Goal: Task Accomplishment & Management: Use online tool/utility

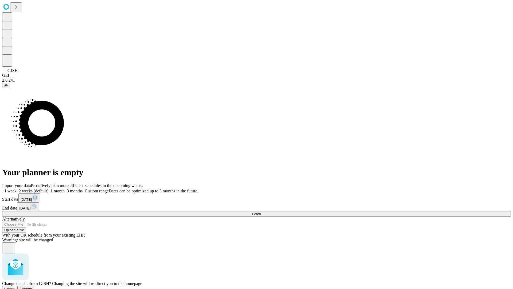
click at [32, 286] on span "Confirm" at bounding box center [26, 288] width 13 height 4
click at [65, 188] on label "1 month" at bounding box center [56, 190] width 16 height 5
click at [261, 212] on span "Fetch" at bounding box center [256, 214] width 9 height 4
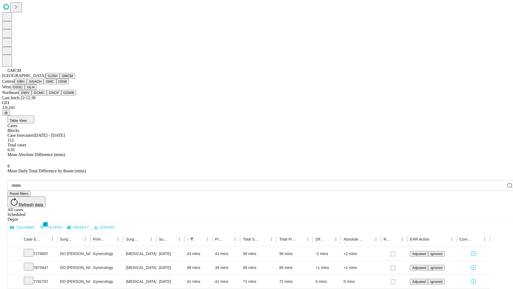
click at [27, 84] on button "GBH" at bounding box center [21, 82] width 12 height 6
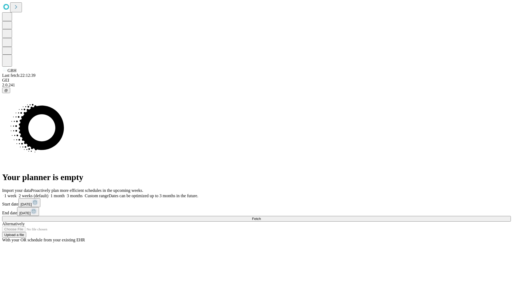
click at [65, 193] on label "1 month" at bounding box center [56, 195] width 16 height 5
click at [261, 216] on span "Fetch" at bounding box center [256, 218] width 9 height 4
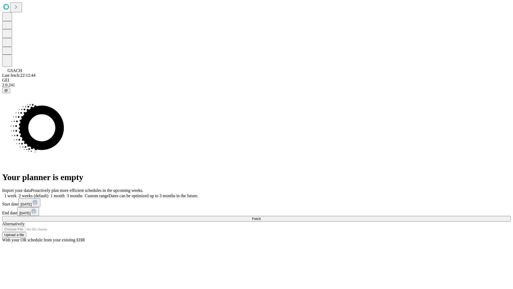
click at [65, 193] on label "1 month" at bounding box center [56, 195] width 16 height 5
click at [261, 216] on span "Fetch" at bounding box center [256, 218] width 9 height 4
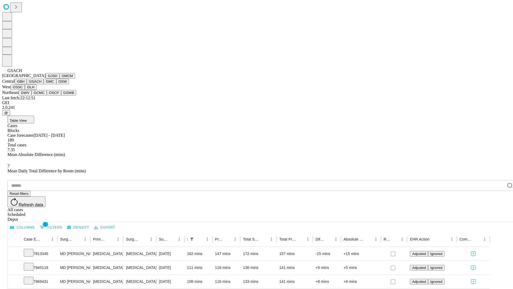
click at [44, 84] on button "GMC" at bounding box center [50, 82] width 13 height 6
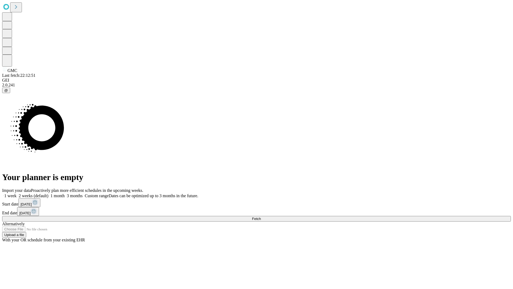
click at [65, 193] on label "1 month" at bounding box center [56, 195] width 16 height 5
click at [261, 216] on span "Fetch" at bounding box center [256, 218] width 9 height 4
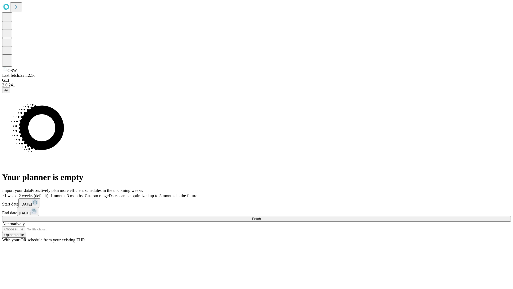
click at [65, 193] on label "1 month" at bounding box center [56, 195] width 16 height 5
click at [261, 216] on span "Fetch" at bounding box center [256, 218] width 9 height 4
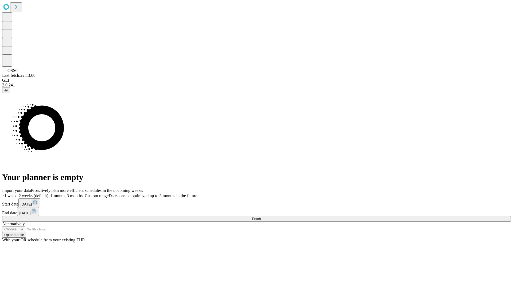
click at [261, 216] on span "Fetch" at bounding box center [256, 218] width 9 height 4
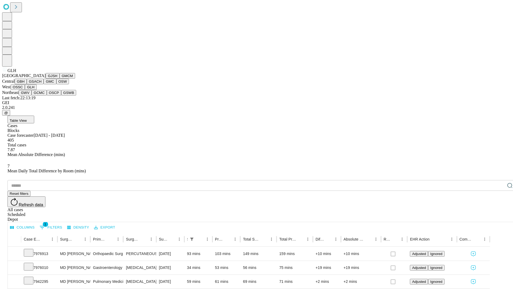
click at [32, 95] on button "GWV" at bounding box center [25, 93] width 13 height 6
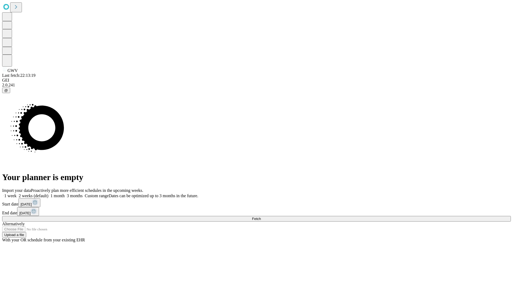
click at [65, 193] on label "1 month" at bounding box center [56, 195] width 16 height 5
click at [261, 216] on span "Fetch" at bounding box center [256, 218] width 9 height 4
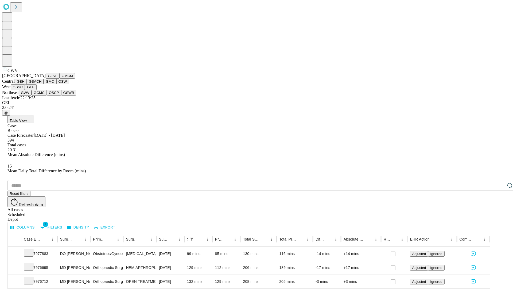
click at [41, 95] on button "GCMC" at bounding box center [39, 93] width 15 height 6
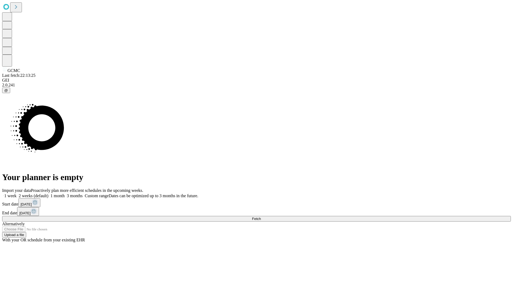
click at [261, 216] on span "Fetch" at bounding box center [256, 218] width 9 height 4
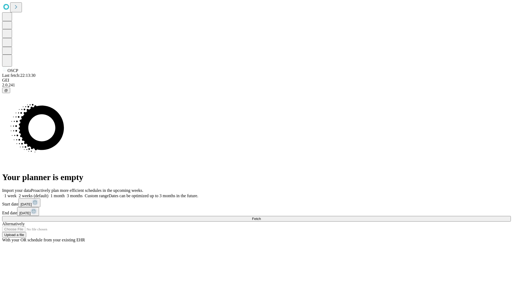
click at [65, 193] on label "1 month" at bounding box center [56, 195] width 16 height 5
click at [261, 216] on span "Fetch" at bounding box center [256, 218] width 9 height 4
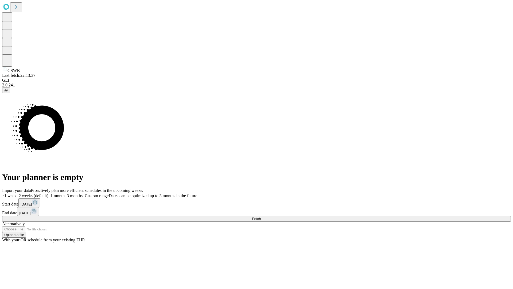
click at [65, 193] on label "1 month" at bounding box center [56, 195] width 16 height 5
click at [261, 216] on span "Fetch" at bounding box center [256, 218] width 9 height 4
